Goal: Task Accomplishment & Management: Manage account settings

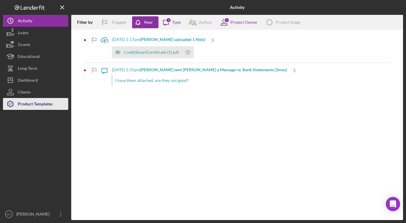
click at [45, 102] on div "Product Templates" at bounding box center [35, 104] width 35 height 13
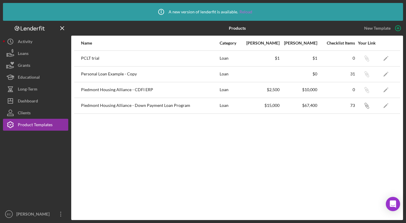
click at [244, 12] on link "Reload" at bounding box center [245, 11] width 13 height 5
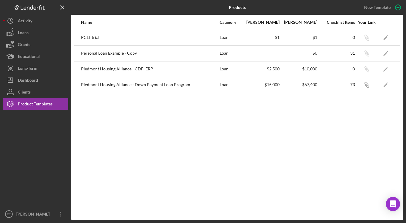
click at [137, 110] on div "Name Category Min Amount Max Amount Checklist Items Your Link PCLT trial Loan $…" at bounding box center [237, 117] width 332 height 205
click at [387, 55] on icon "Icon/Edit" at bounding box center [385, 53] width 13 height 13
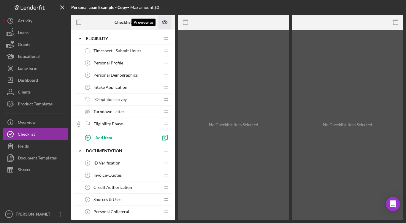
click at [164, 21] on icon "Preview as" at bounding box center [165, 22] width 2 height 2
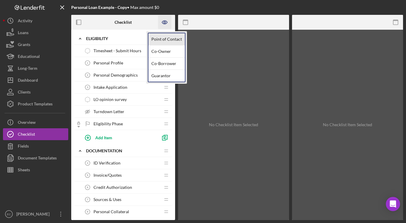
click at [161, 38] on link "Point of Contact" at bounding box center [166, 39] width 36 height 12
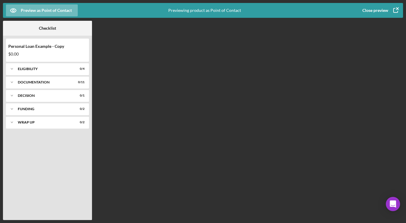
click at [40, 47] on div "Personal Loan Example - Copy" at bounding box center [47, 46] width 78 height 5
click at [31, 67] on div "Icon/Expander Eligibility 0 / 4" at bounding box center [47, 69] width 83 height 12
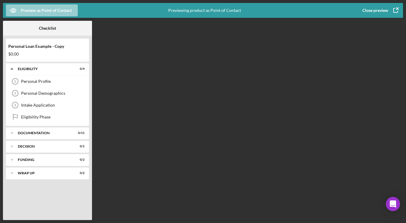
click at [41, 10] on div "Preview as Point of Contact" at bounding box center [46, 10] width 51 height 12
click at [65, 30] on div at bounding box center [77, 28] width 30 height 15
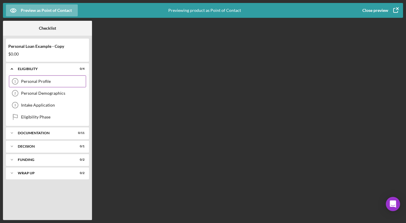
click at [26, 80] on div "Personal Profile" at bounding box center [53, 81] width 65 height 5
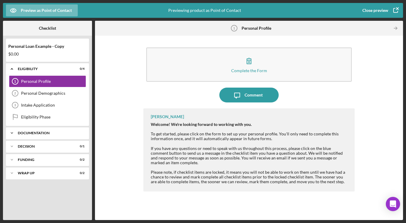
click at [37, 134] on div "Documentation" at bounding box center [50, 133] width 64 height 4
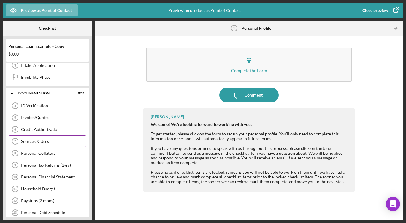
scroll to position [99, 0]
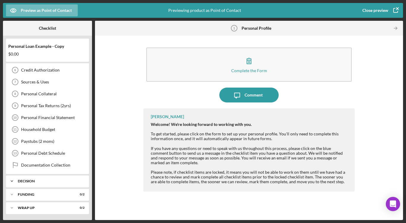
click at [25, 182] on div "Decision" at bounding box center [50, 181] width 64 height 4
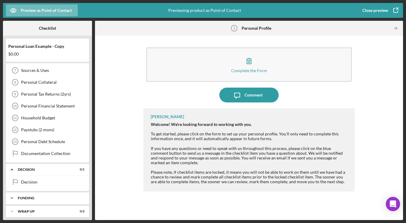
scroll to position [114, 0]
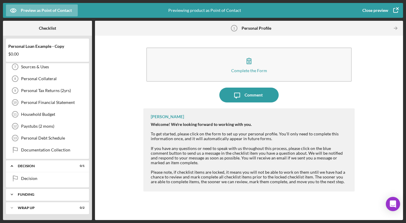
click at [26, 193] on div "Funding" at bounding box center [50, 195] width 64 height 4
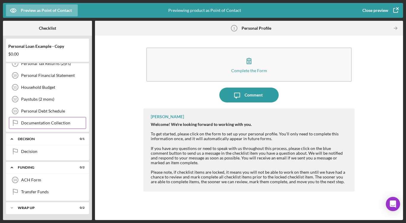
scroll to position [0, 0]
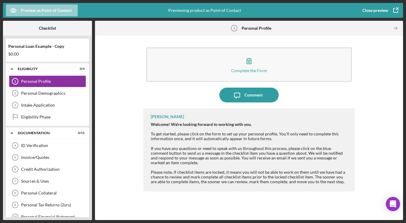
click at [30, 11] on div "Preview as Point of Contact" at bounding box center [46, 10] width 51 height 12
click at [89, 11] on div "Preview as Point of Contact" at bounding box center [72, 10] width 132 height 15
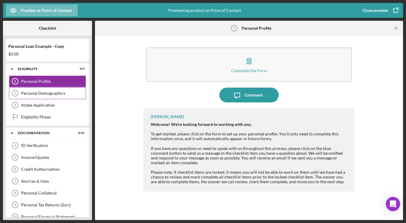
click at [30, 96] on div "Personal Demographics 2 Personal Demographics" at bounding box center [47, 93] width 77 height 12
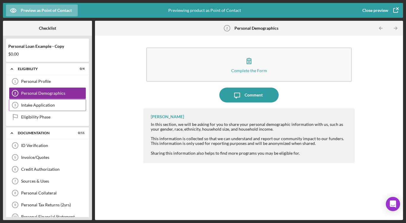
click at [55, 103] on div "Intake Application" at bounding box center [53, 105] width 65 height 5
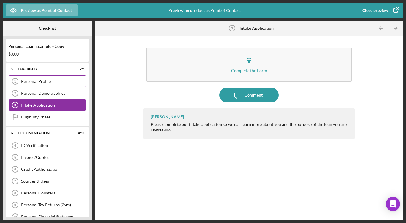
click at [42, 82] on div "Personal Profile" at bounding box center [53, 81] width 65 height 5
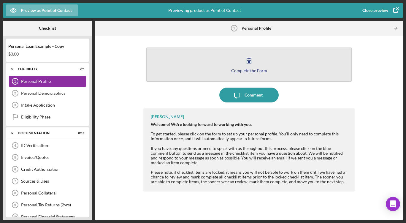
click at [252, 69] on div "Complete the Form" at bounding box center [249, 70] width 36 height 4
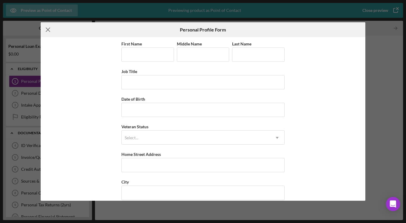
click at [48, 30] on icon "Icon/Menu Close" at bounding box center [48, 29] width 15 height 15
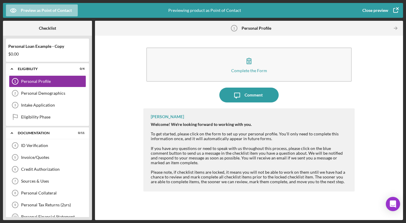
click at [60, 8] on div "Preview as Point of Contact" at bounding box center [46, 10] width 51 height 12
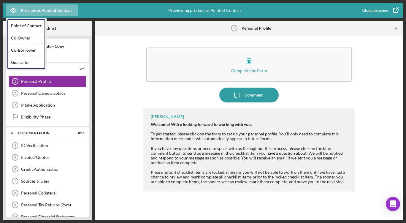
click at [143, 31] on div at bounding box center [146, 28] width 103 height 15
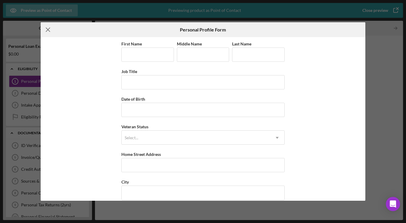
click at [47, 31] on line at bounding box center [48, 30] width 4 height 4
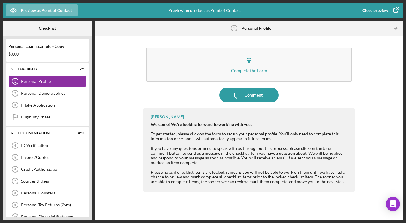
click at [397, 9] on icon "button" at bounding box center [395, 10] width 15 height 15
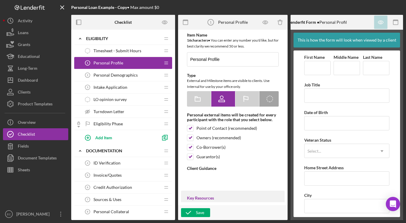
type textarea "<div><strong>Welcome! We're looking forward to working with you.</strong><br><b…"
type textarea "<div>Thanks for knocking out your personal profile within our application platf…"
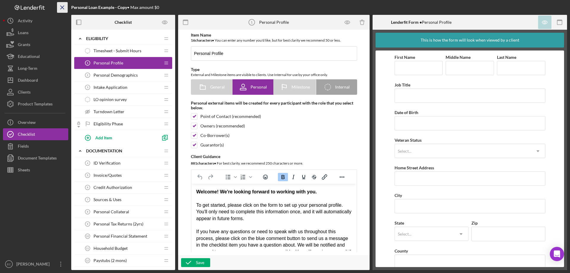
click at [61, 5] on icon "Icon/Menu Close" at bounding box center [62, 7] width 13 height 13
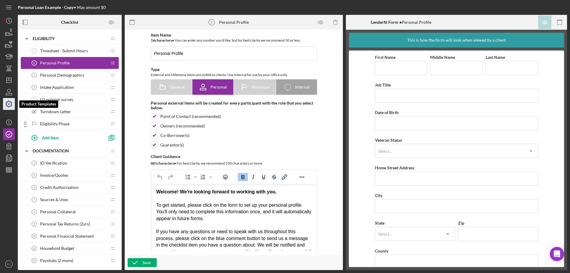
click at [7, 99] on icon "button" at bounding box center [8, 103] width 15 height 15
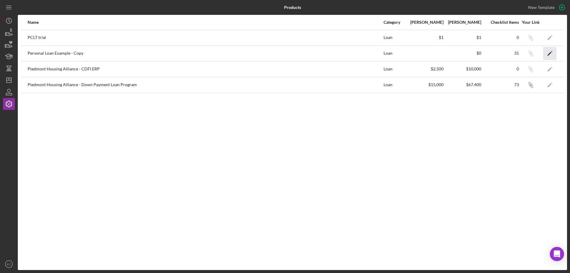
click at [406, 53] on polygon "button" at bounding box center [549, 54] width 4 height 4
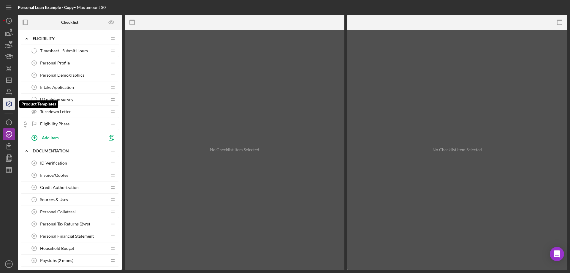
click at [9, 104] on polyline "button" at bounding box center [8, 104] width 1 height 1
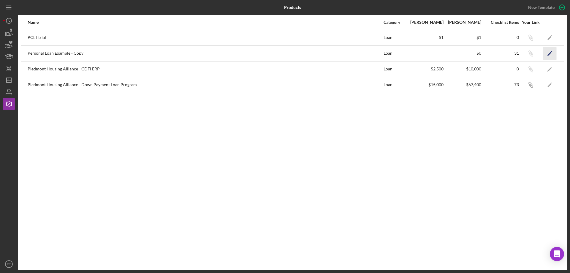
click at [406, 55] on icon "Icon/Edit" at bounding box center [549, 53] width 13 height 13
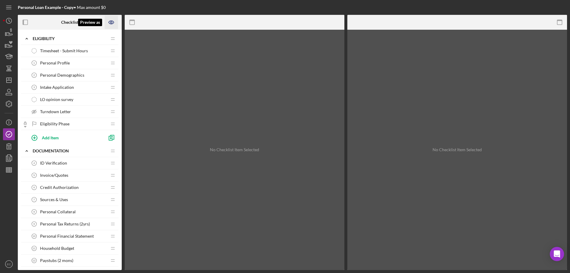
click at [110, 22] on icon "Preview as" at bounding box center [111, 22] width 13 height 13
click at [8, 123] on icon "Icon/Info" at bounding box center [8, 122] width 15 height 15
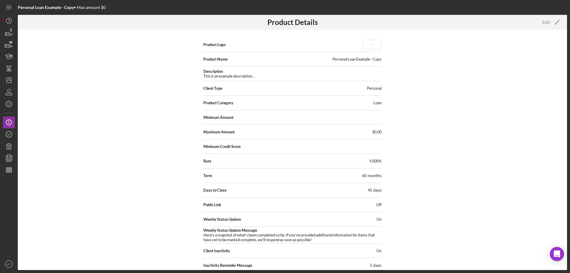
scroll to position [27, 0]
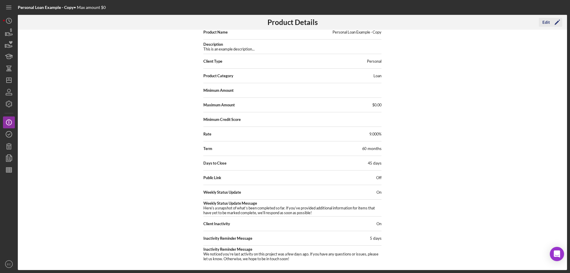
click at [406, 24] on icon "Icon/Edit" at bounding box center [556, 22] width 15 height 15
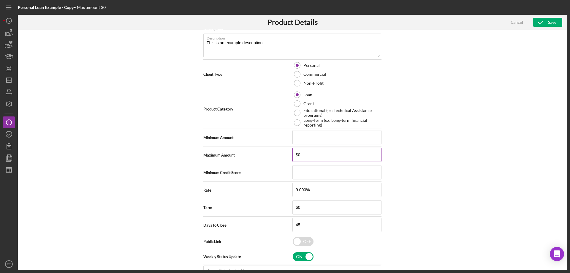
scroll to position [85, 0]
click at [309, 155] on input "$0" at bounding box center [336, 155] width 89 height 14
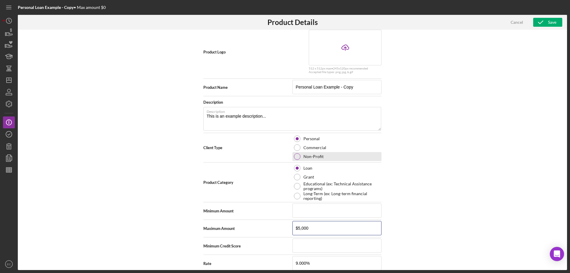
scroll to position [0, 0]
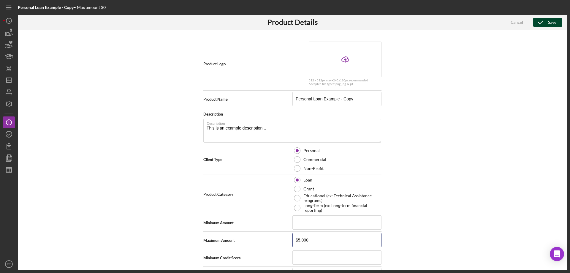
type input "$5,000"
click at [406, 24] on icon "button" at bounding box center [540, 22] width 15 height 15
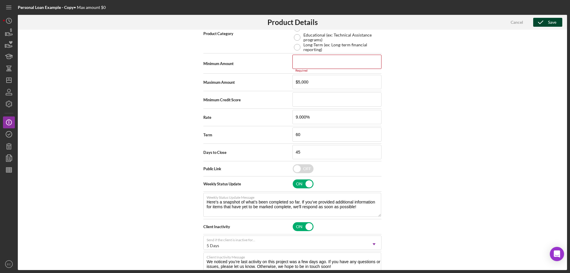
scroll to position [177, 0]
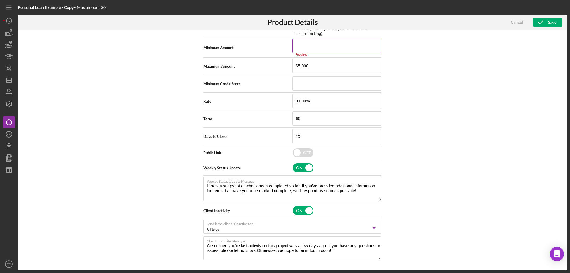
click at [299, 44] on input at bounding box center [336, 46] width 89 height 14
type input "$0"
click at [406, 23] on div "Save" at bounding box center [552, 22] width 8 height 9
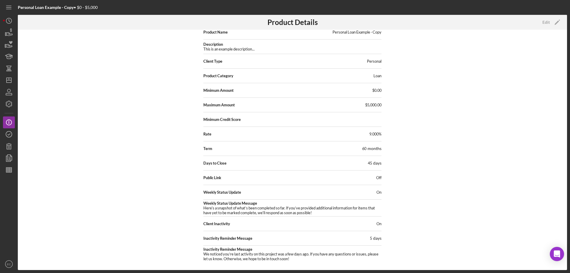
scroll to position [27, 0]
click at [406, 23] on polygon "button" at bounding box center [556, 22] width 4 height 4
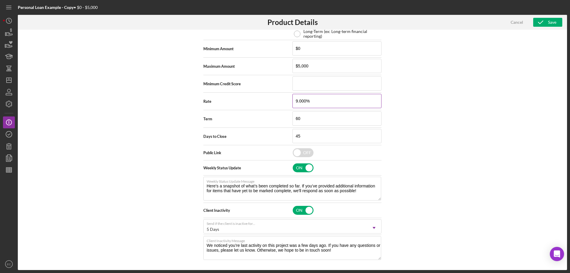
click at [296, 100] on input "9.000%" at bounding box center [336, 101] width 89 height 14
type input "5.000%"
click at [406, 23] on polyline "button" at bounding box center [540, 22] width 5 height 3
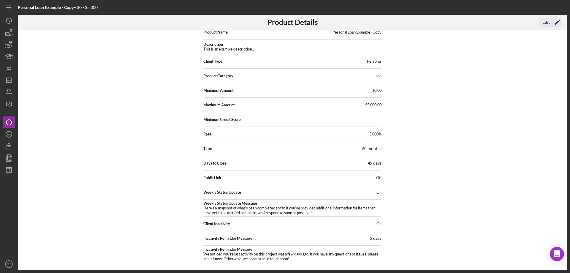
click at [406, 23] on icon "Icon/Edit" at bounding box center [556, 22] width 15 height 15
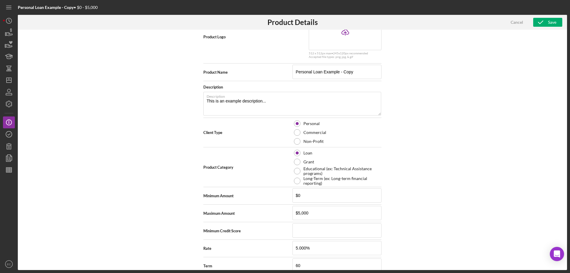
scroll to position [174, 0]
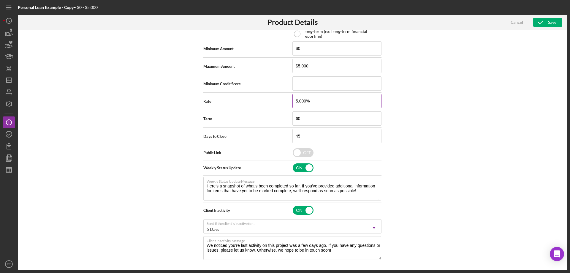
click at [296, 100] on input "5.000%" at bounding box center [336, 101] width 89 height 14
type input "7.000%"
click at [406, 115] on div "Product Logo Icon/Upload 512 x 512px max • 245 x 120 px recommended Accepted fi…" at bounding box center [292, 150] width 549 height 240
click at [406, 20] on icon "button" at bounding box center [540, 22] width 15 height 15
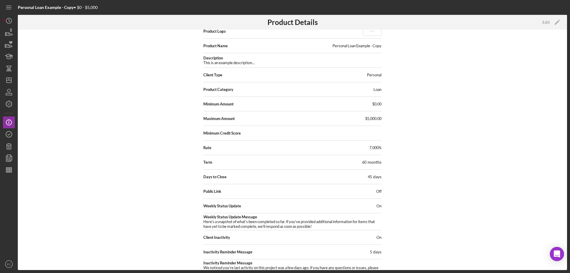
scroll to position [0, 0]
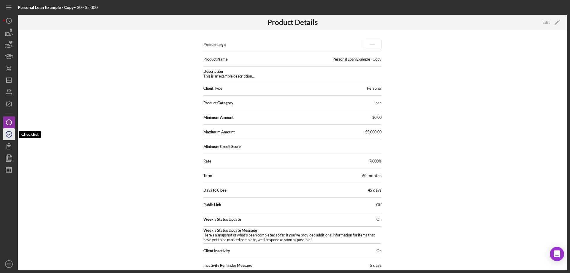
click at [9, 131] on circle "button" at bounding box center [9, 134] width 6 height 6
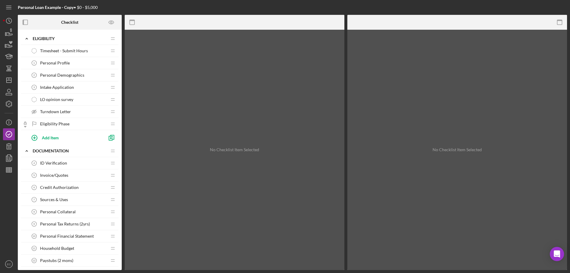
click at [67, 63] on span "Personal Profile" at bounding box center [55, 63] width 30 height 5
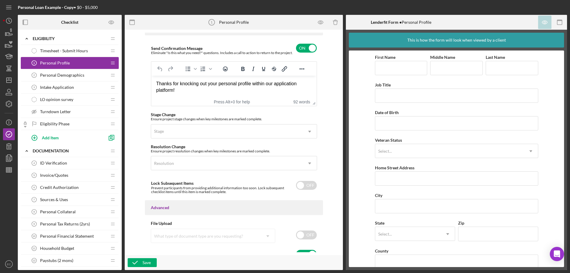
scroll to position [413, 0]
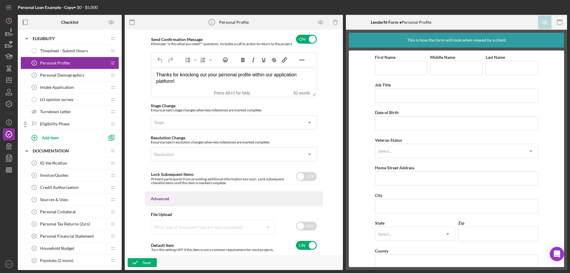
click at [55, 78] on div "Personal Demographics 2 Personal Demographics" at bounding box center [67, 75] width 79 height 12
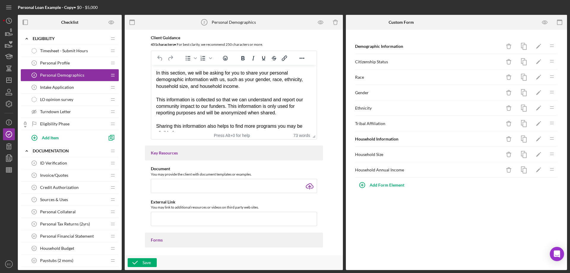
click at [51, 87] on span "Intake Application" at bounding box center [57, 87] width 34 height 5
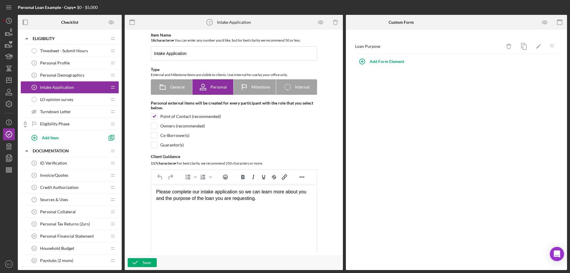
click at [51, 96] on div "LO opinion survey LO opinion survey" at bounding box center [67, 99] width 79 height 12
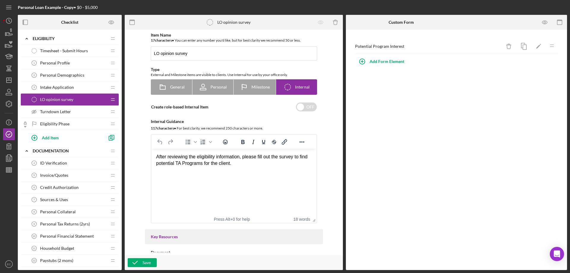
click at [51, 109] on div "Turndown Letter Turndown Letter" at bounding box center [67, 112] width 79 height 12
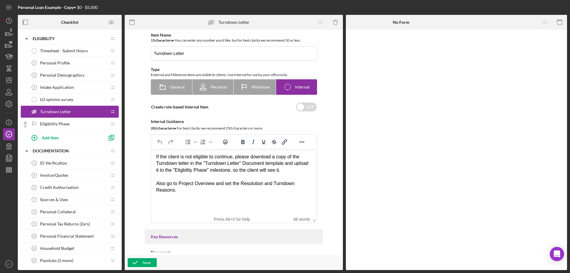
click at [55, 127] on div "Eligibility Phase Eligibility Phase" at bounding box center [67, 124] width 79 height 12
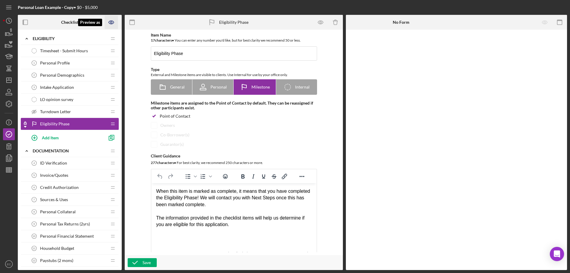
click at [111, 23] on icon "Preview as" at bounding box center [111, 22] width 2 height 2
click at [83, 22] on div at bounding box center [99, 22] width 43 height 15
click at [190, 19] on div "Eligibility Phase Eligibility Phase" at bounding box center [226, 22] width 174 height 15
drag, startPoint x: 99, startPoint y: 21, endPoint x: 80, endPoint y: 27, distance: 20.0
click at [80, 27] on div at bounding box center [99, 22] width 43 height 15
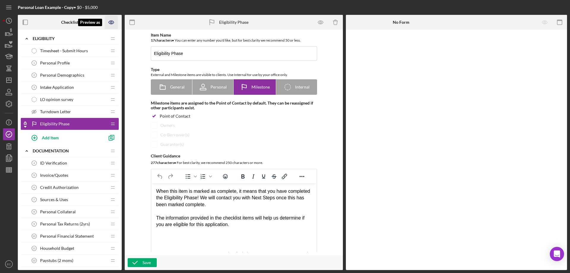
click at [111, 23] on icon "Preview as" at bounding box center [111, 22] width 13 height 13
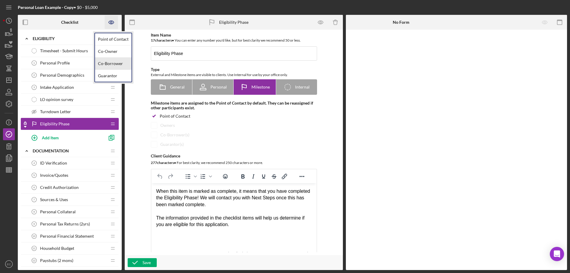
click at [110, 63] on link "Co-Borrower" at bounding box center [113, 64] width 36 height 12
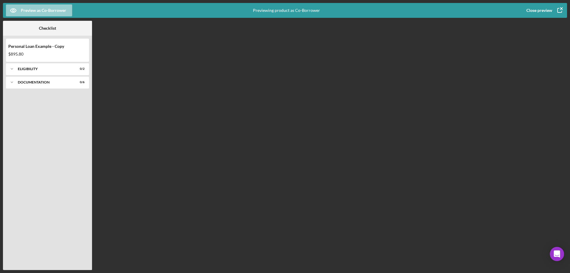
click at [47, 8] on div "Preview as Co-Borrower" at bounding box center [43, 10] width 45 height 12
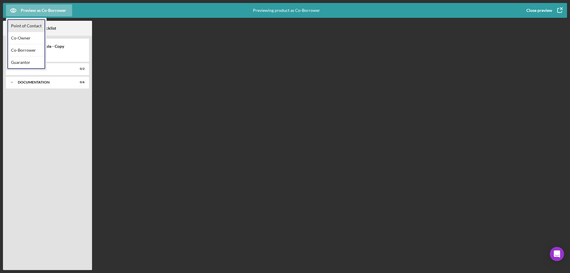
click at [31, 24] on div "Point of Contact" at bounding box center [26, 26] width 36 height 12
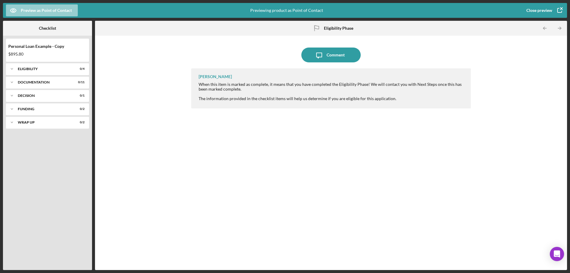
click at [63, 10] on div "Preview as Point of Contact" at bounding box center [46, 10] width 51 height 12
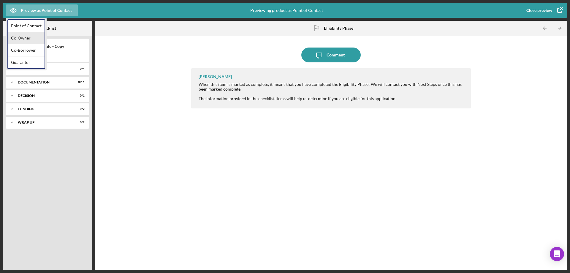
click at [30, 38] on div "Co-Owner" at bounding box center [26, 38] width 36 height 12
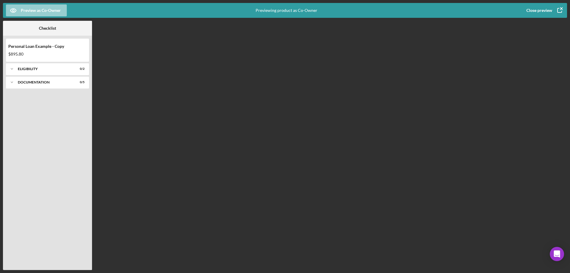
click at [60, 13] on div "Preview as Co-Owner" at bounding box center [41, 10] width 40 height 12
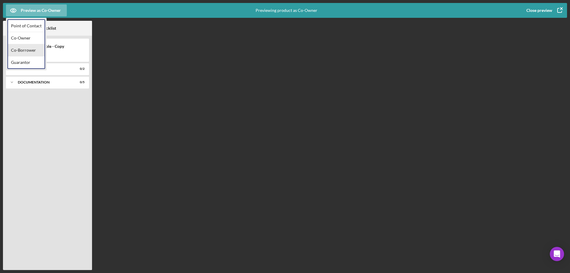
click at [30, 51] on div "Co-Borrower" at bounding box center [26, 50] width 36 height 12
click at [54, 29] on b "Checklist" at bounding box center [47, 28] width 17 height 5
click at [14, 70] on icon "Icon/Expander" at bounding box center [12, 69] width 12 height 12
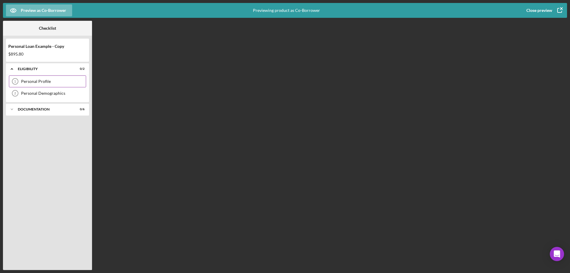
click at [31, 80] on div "Personal Profile" at bounding box center [53, 81] width 65 height 5
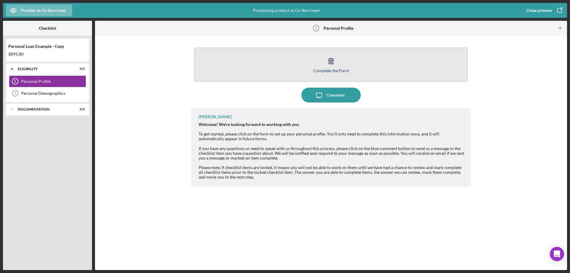
click at [342, 58] on button "Complete the Form Form" at bounding box center [331, 64] width 274 height 34
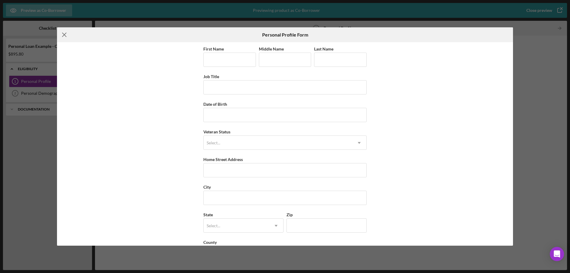
click at [63, 32] on icon "Icon/Menu Close" at bounding box center [64, 34] width 15 height 15
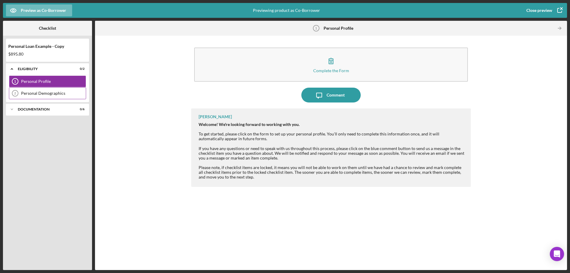
click at [34, 91] on div "Personal Demographics 2 Personal Demographics" at bounding box center [47, 93] width 77 height 12
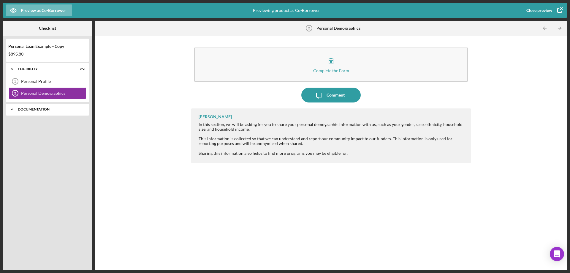
click at [14, 108] on icon "Icon/Expander" at bounding box center [12, 109] width 12 height 12
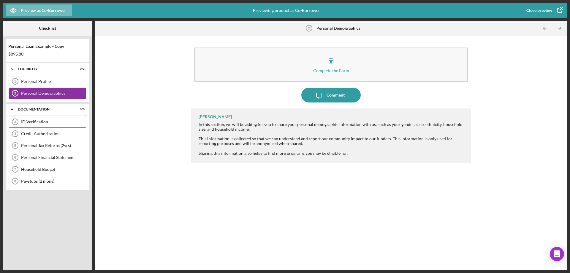
click at [26, 120] on div "ID Verification" at bounding box center [53, 121] width 65 height 5
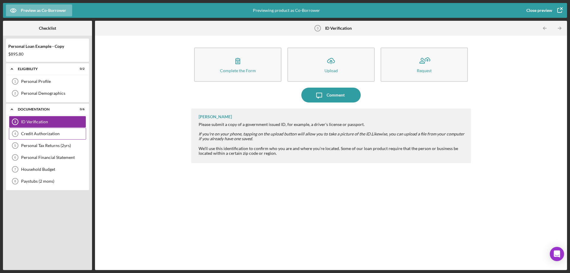
click at [42, 133] on div "Credit Authorization" at bounding box center [53, 133] width 65 height 5
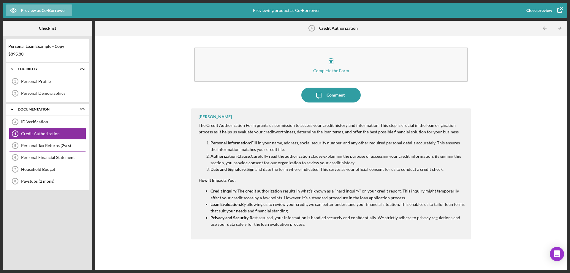
click at [28, 143] on div "Personal Tax Returns (2yrs)" at bounding box center [53, 145] width 65 height 5
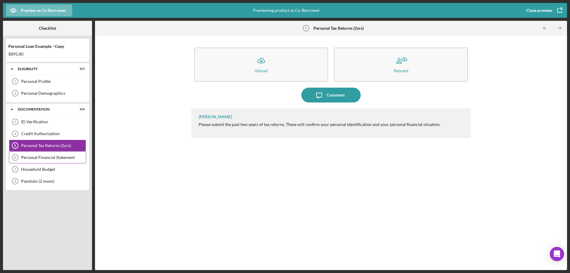
click at [32, 161] on div "Personal Financial Statement 6 Personal Financial Statement" at bounding box center [47, 157] width 77 height 12
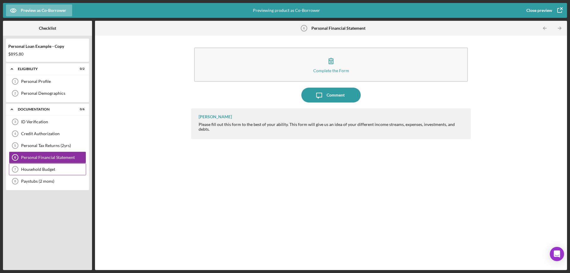
drag, startPoint x: 30, startPoint y: 169, endPoint x: 28, endPoint y: 172, distance: 4.2
click at [28, 171] on div "Household Budget" at bounding box center [53, 169] width 65 height 5
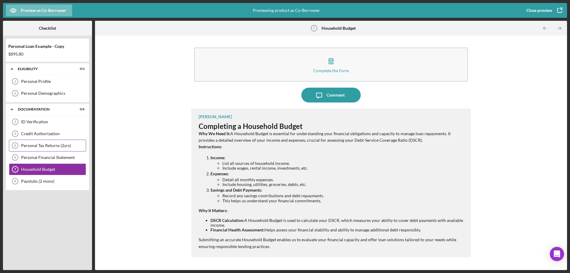
drag, startPoint x: 28, startPoint y: 175, endPoint x: 29, endPoint y: 151, distance: 24.1
click at [30, 166] on div "ID Verification 3 ID Verification Credit Authorization 4 Credit Authorization P…" at bounding box center [47, 153] width 83 height 74
click at [53, 55] on div "$895.80" at bounding box center [47, 54] width 78 height 5
click at [13, 66] on icon "Icon/Expander" at bounding box center [12, 69] width 12 height 12
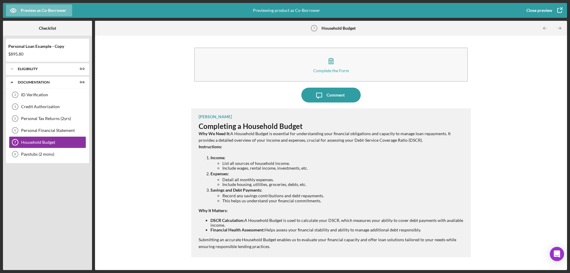
click at [76, 31] on div at bounding box center [77, 28] width 30 height 15
click at [30, 67] on div "Icon/Expander Eligibility 0 / 2" at bounding box center [47, 69] width 83 height 12
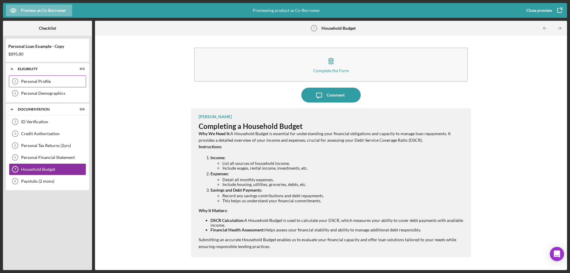
click at [27, 83] on div "Personal Profile" at bounding box center [53, 81] width 65 height 5
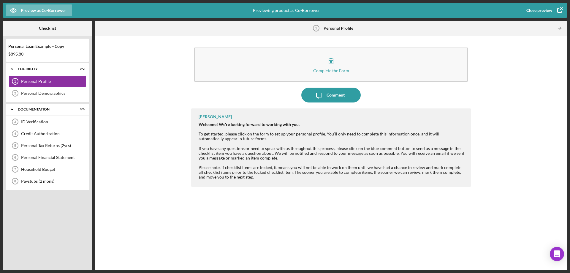
click at [53, 31] on div "Checklist" at bounding box center [47, 28] width 17 height 15
click at [325, 92] on icon "Icon/Message" at bounding box center [319, 95] width 15 height 15
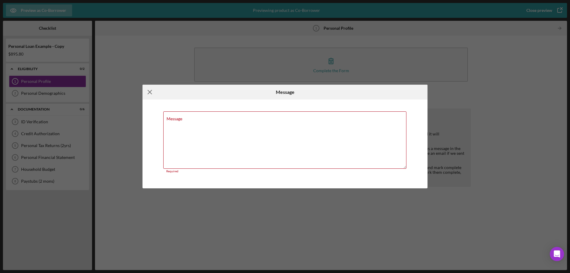
click at [150, 95] on icon "Icon/Menu Close" at bounding box center [149, 92] width 15 height 15
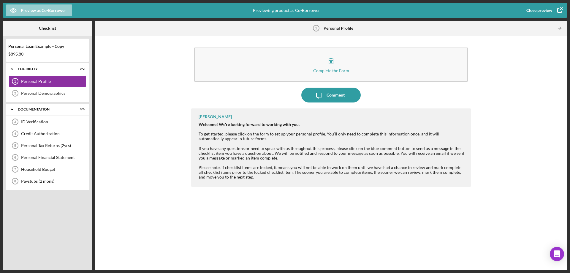
click at [37, 9] on div "Preview as Co-Borrower" at bounding box center [43, 10] width 45 height 12
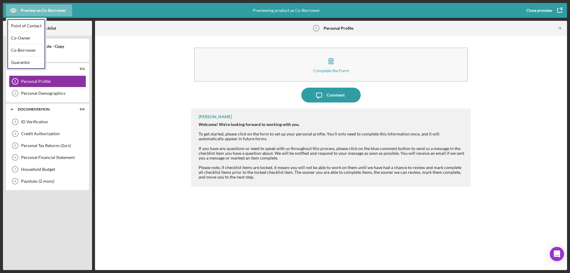
click at [26, 36] on div "Co-Owner" at bounding box center [26, 38] width 36 height 12
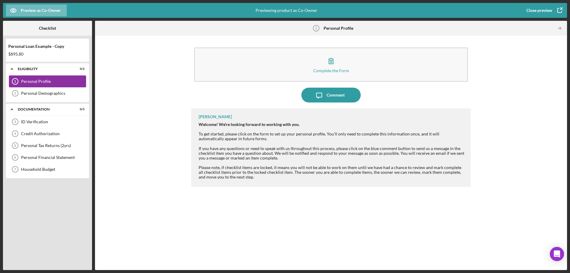
click at [35, 81] on div "Personal Profile" at bounding box center [53, 81] width 65 height 5
click at [24, 96] on div "Personal Demographics" at bounding box center [53, 93] width 65 height 5
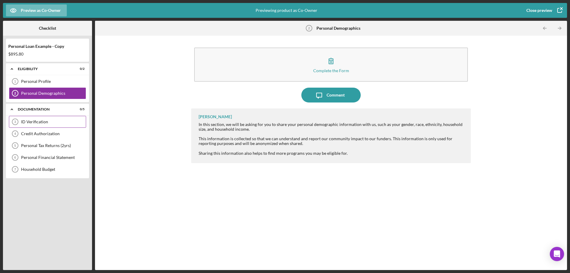
click at [36, 125] on div "ID Verification 3 ID Verification" at bounding box center [47, 122] width 77 height 12
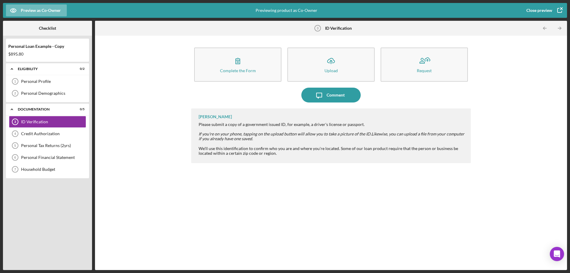
click at [58, 30] on div "Checklist" at bounding box center [48, 28] width 30 height 15
click at [33, 8] on div "Preview as Co-Owner" at bounding box center [41, 10] width 40 height 12
click at [37, 25] on div "Point of Contact" at bounding box center [26, 26] width 36 height 12
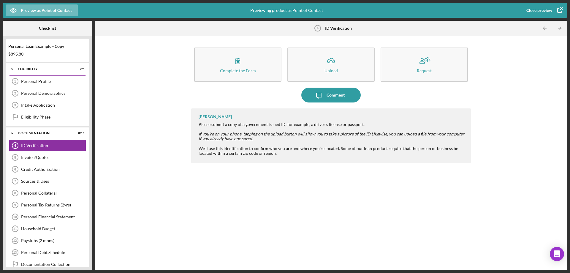
click at [45, 79] on div "Personal Profile" at bounding box center [53, 81] width 65 height 5
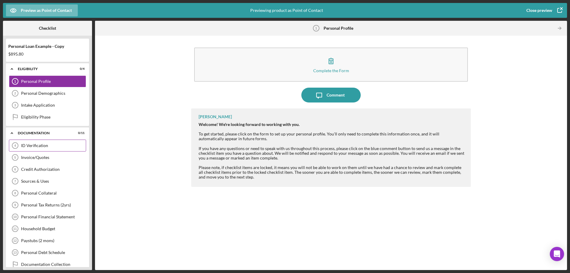
click at [37, 146] on div "ID Verification" at bounding box center [53, 145] width 65 height 5
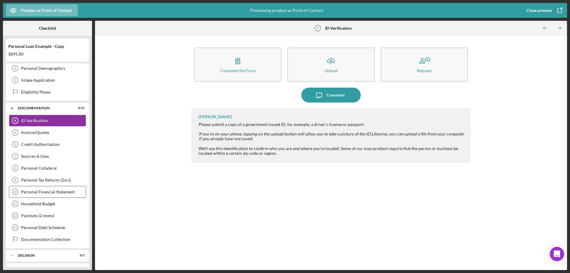
scroll to position [49, 0]
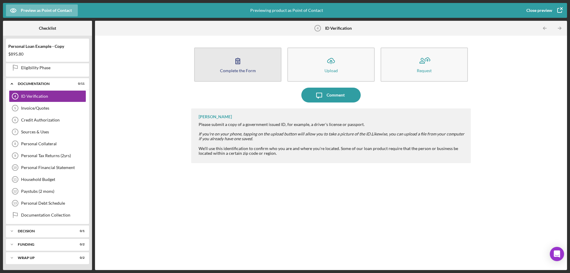
click at [240, 70] on div "Complete the Form" at bounding box center [238, 70] width 36 height 4
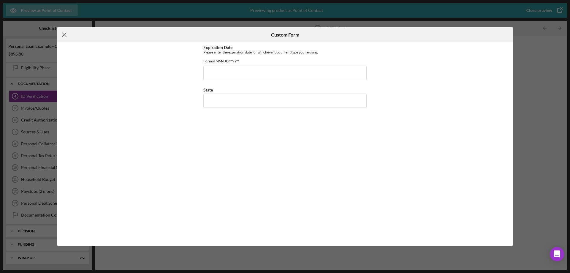
click at [65, 34] on line at bounding box center [64, 35] width 4 height 4
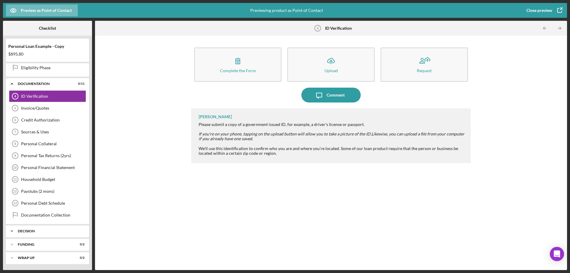
click at [20, 223] on div "Decision" at bounding box center [50, 231] width 64 height 4
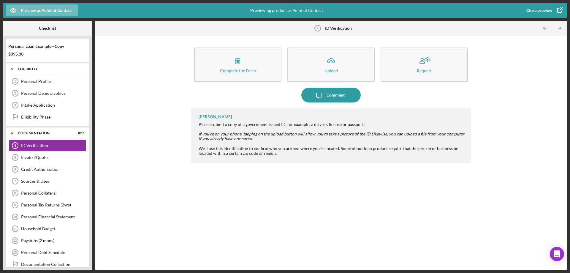
click at [16, 67] on icon "Icon/Expander" at bounding box center [12, 69] width 12 height 12
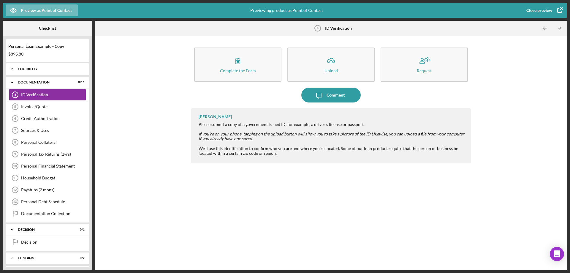
click at [12, 68] on icon "Icon/Expander" at bounding box center [12, 69] width 12 height 12
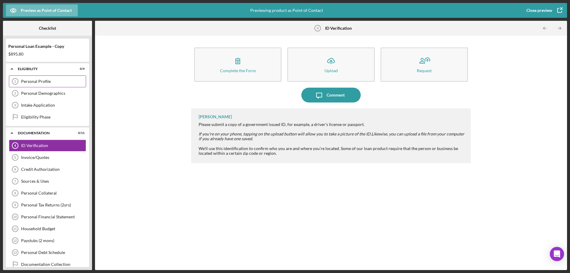
click at [32, 79] on div "Personal Profile 1 Personal Profile" at bounding box center [47, 81] width 77 height 12
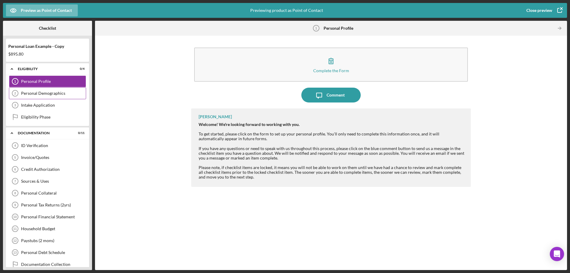
click at [26, 92] on div "Personal Demographics" at bounding box center [53, 93] width 65 height 5
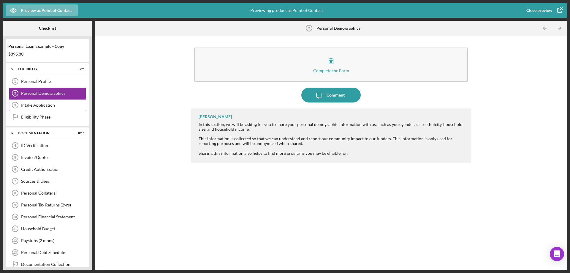
click at [31, 104] on div "Intake Application" at bounding box center [53, 105] width 65 height 5
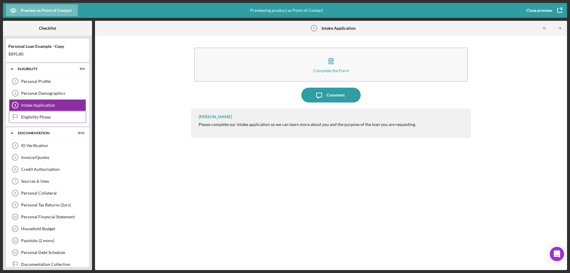
click at [29, 116] on div "Eligibility Phase" at bounding box center [53, 117] width 65 height 5
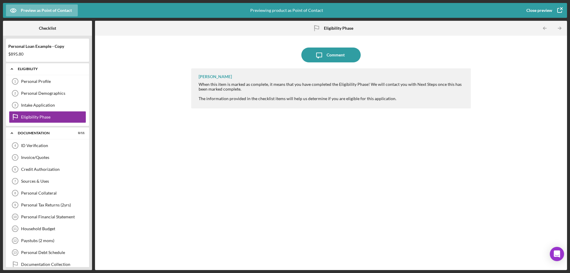
click at [11, 66] on icon "Icon/Expander" at bounding box center [12, 69] width 12 height 12
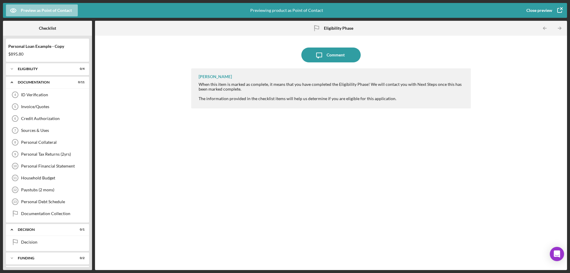
click at [29, 9] on div "Preview as Point of Contact" at bounding box center [46, 10] width 51 height 12
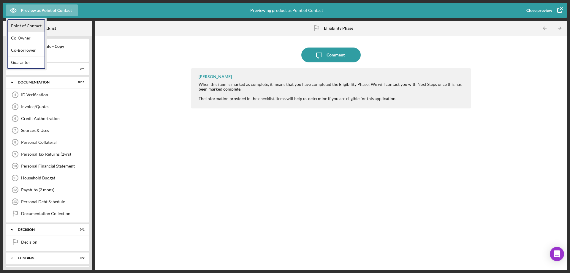
click at [25, 26] on div "Point of Contact" at bounding box center [26, 26] width 36 height 12
click at [149, 12] on div "Preview as Point of Contact" at bounding box center [99, 10] width 187 height 15
click at [139, 47] on div "Icon/Message Comment [PERSON_NAME] When this item is marked as complete, it mea…" at bounding box center [331, 153] width 466 height 228
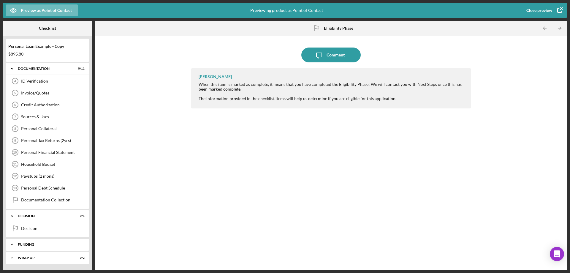
click at [12, 223] on polyline at bounding box center [12, 244] width 2 height 1
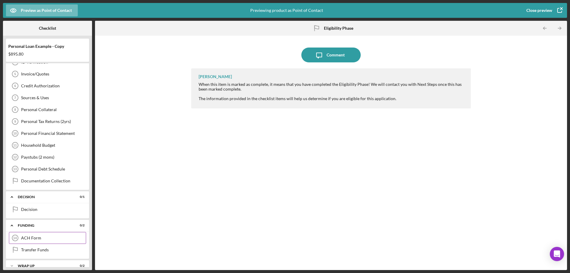
scroll to position [41, 0]
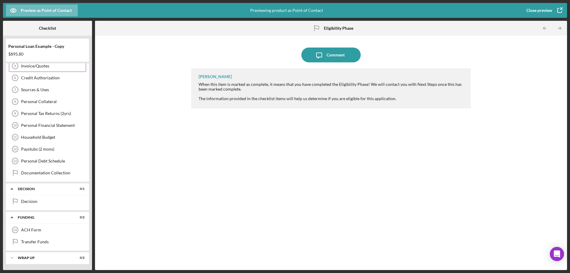
click at [31, 66] on div "Invoice/Quotes" at bounding box center [53, 65] width 65 height 5
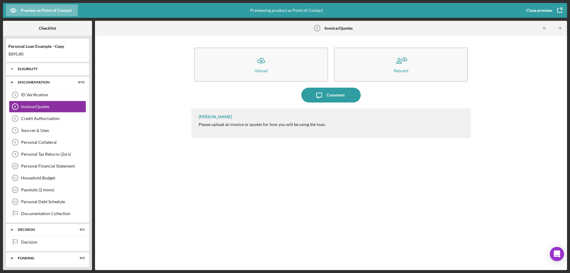
click at [21, 70] on div "Eligibility" at bounding box center [50, 69] width 64 height 4
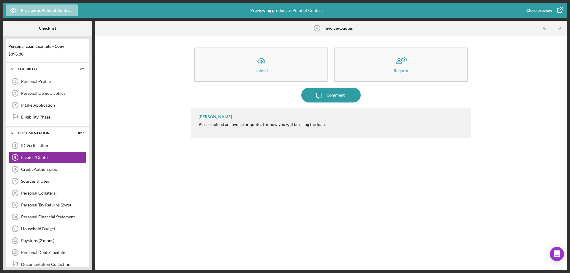
click at [35, 9] on div "Preview as Point of Contact" at bounding box center [46, 10] width 51 height 12
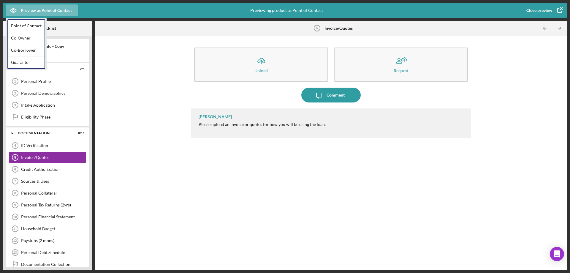
click at [26, 49] on div "Co-Borrower" at bounding box center [26, 50] width 36 height 12
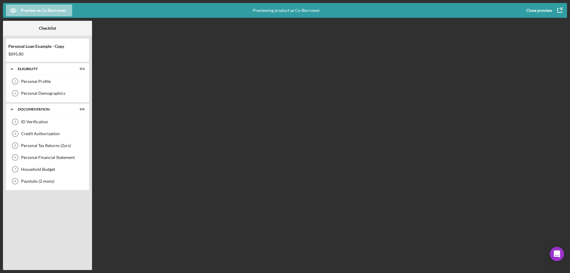
click at [36, 12] on div "Preview as Co-Borrower" at bounding box center [43, 10] width 45 height 12
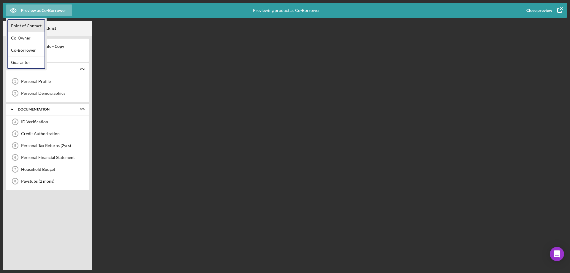
click at [29, 27] on div "Point of Contact" at bounding box center [26, 26] width 36 height 12
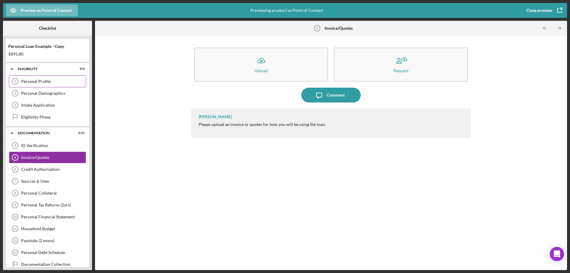
click at [26, 81] on div "Personal Profile" at bounding box center [53, 81] width 65 height 5
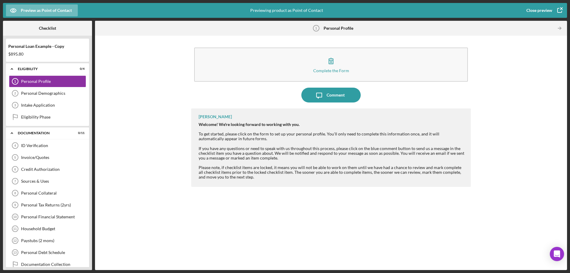
click at [39, 50] on div "Personal Loan Example - Copy $895.80" at bounding box center [47, 50] width 83 height 17
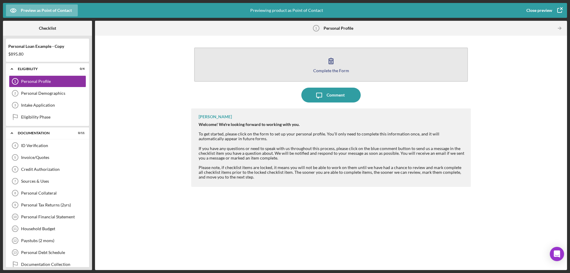
click at [309, 55] on button "Complete the Form Form" at bounding box center [331, 64] width 274 height 34
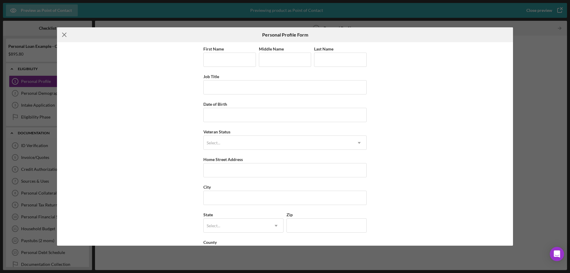
click at [66, 36] on line at bounding box center [64, 35] width 4 height 4
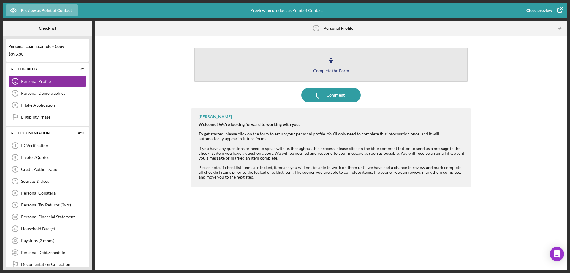
click at [345, 68] on div "Complete the Form" at bounding box center [331, 70] width 36 height 4
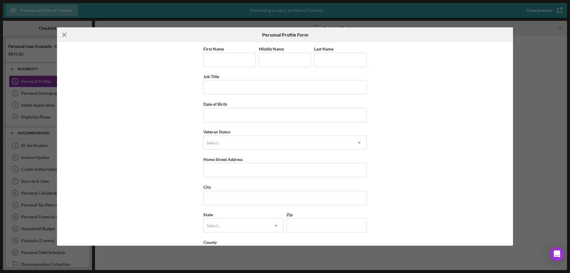
click at [65, 37] on icon "Icon/Menu Close" at bounding box center [64, 34] width 15 height 15
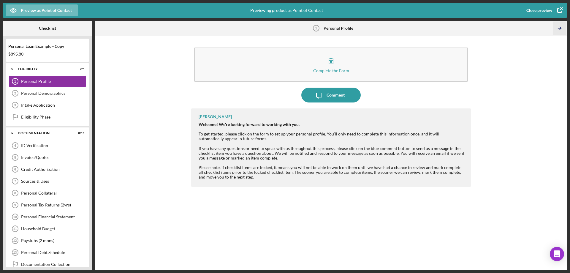
click at [406, 29] on icon "Icon/Table Pagination Arrow" at bounding box center [559, 28] width 13 height 13
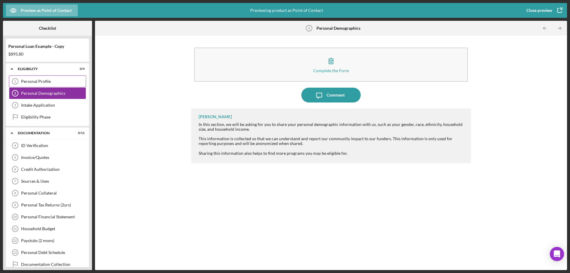
click at [18, 81] on icon "Personal Profile 1" at bounding box center [15, 81] width 15 height 15
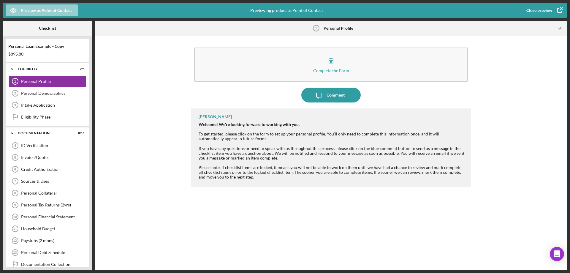
click at [51, 11] on div "Preview as Point of Contact" at bounding box center [46, 10] width 51 height 12
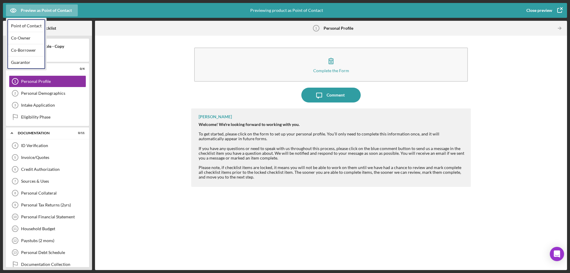
click at [126, 36] on div "Complete the Form Form Icon/Message Comment [PERSON_NAME] Welcome! We're lookin…" at bounding box center [331, 153] width 472 height 234
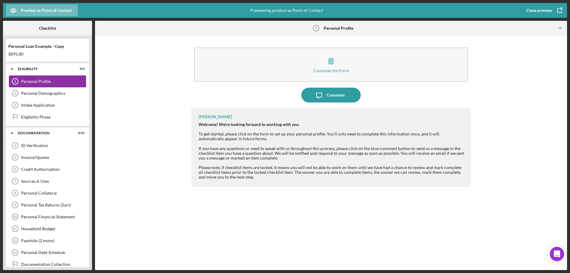
click at [20, 82] on icon "Personal Profile 1" at bounding box center [15, 81] width 15 height 15
click at [30, 12] on div "Preview as Point of Contact" at bounding box center [46, 10] width 51 height 12
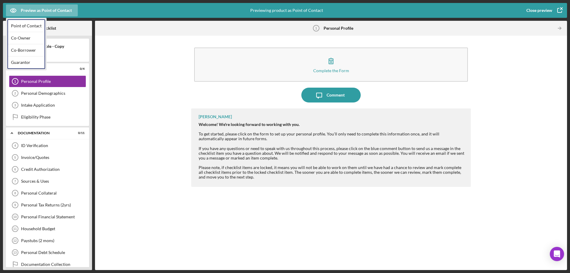
click at [211, 17] on div "Previewing product as Point of Contact" at bounding box center [286, 10] width 187 height 15
click at [406, 8] on icon "button" at bounding box center [559, 10] width 15 height 15
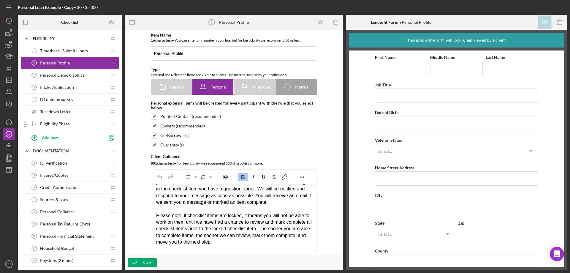
click at [57, 87] on span "Intake Application" at bounding box center [57, 87] width 34 height 5
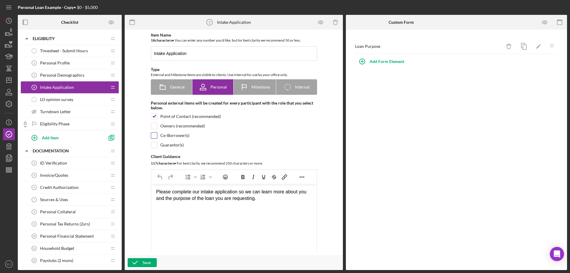
click at [155, 136] on input "checkbox" at bounding box center [154, 135] width 6 height 6
click at [151, 136] on input "checkbox" at bounding box center [154, 135] width 6 height 6
checkbox input "false"
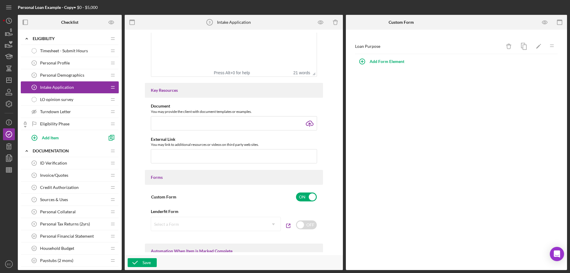
scroll to position [267, 0]
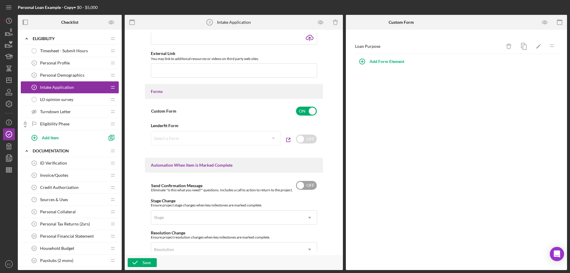
click at [301, 184] on input "checkbox" at bounding box center [306, 185] width 21 height 9
checkbox input "true"
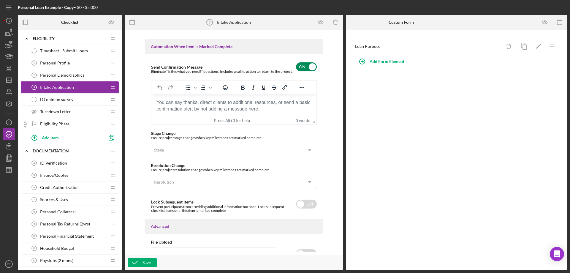
scroll to position [386, 0]
click at [10, 18] on circle "button" at bounding box center [8, 20] width 5 height 5
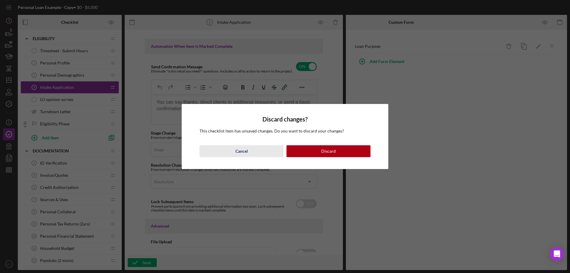
click at [244, 152] on div "Cancel" at bounding box center [241, 151] width 12 height 12
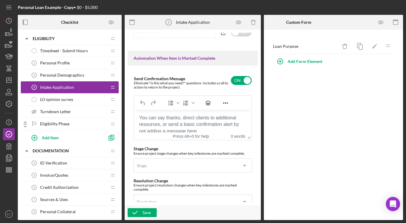
scroll to position [399, 0]
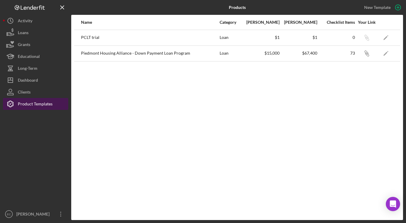
click at [19, 104] on div "Product Templates" at bounding box center [35, 104] width 35 height 13
